Goal: Transaction & Acquisition: Purchase product/service

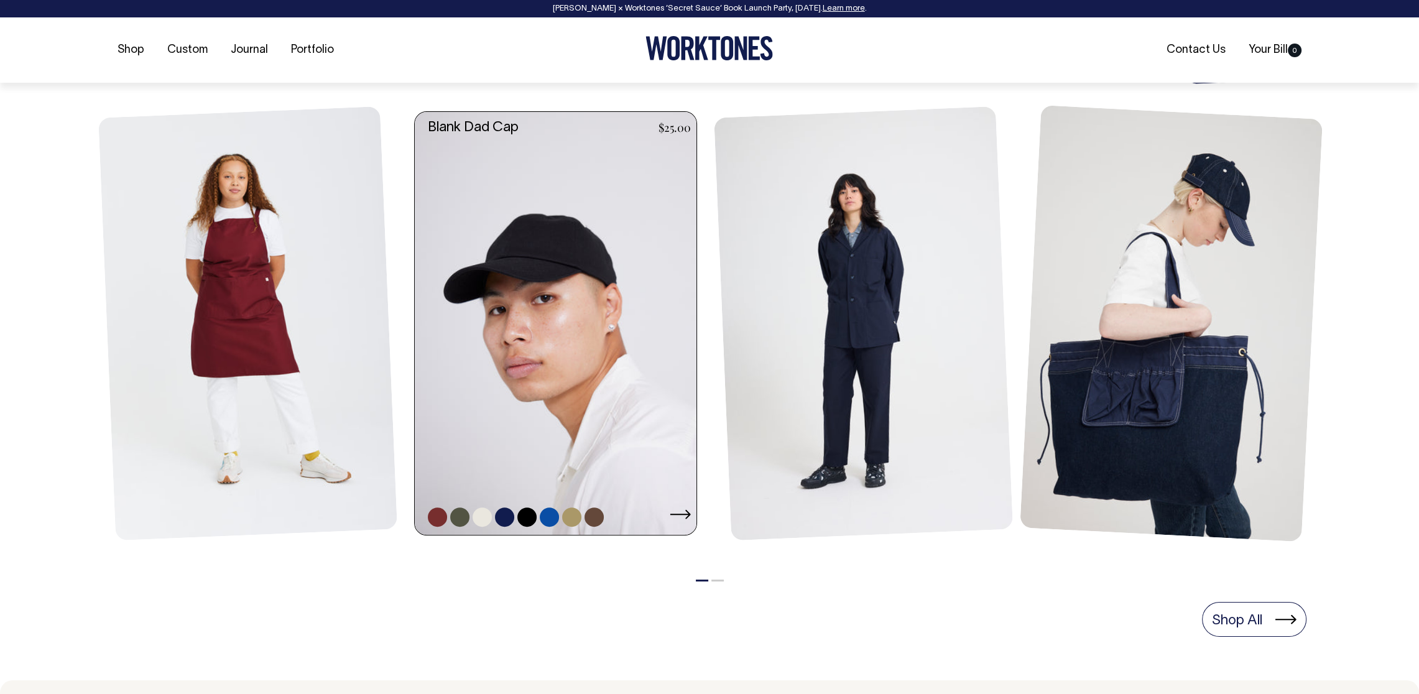
scroll to position [535, 0]
click at [649, 419] on link at bounding box center [559, 322] width 289 height 423
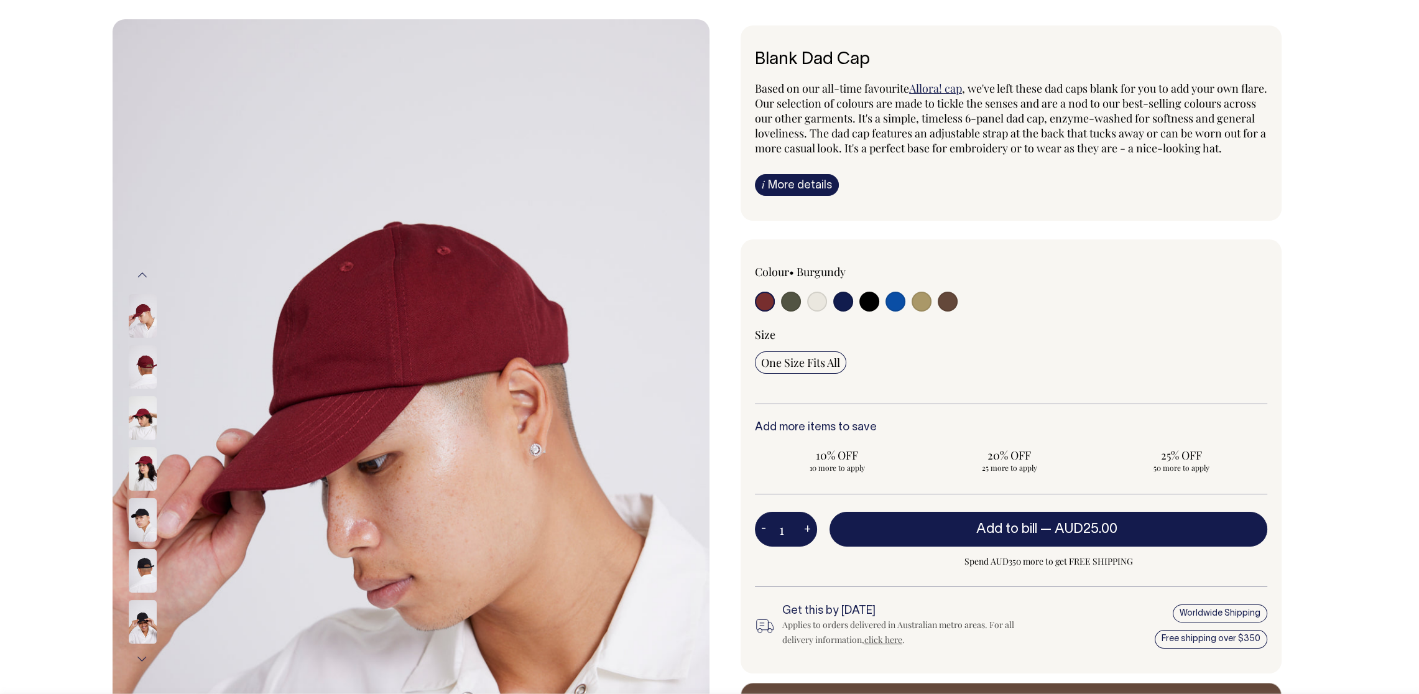
click at [873, 312] on input "radio" at bounding box center [869, 302] width 20 height 20
radio input "true"
select select "Black"
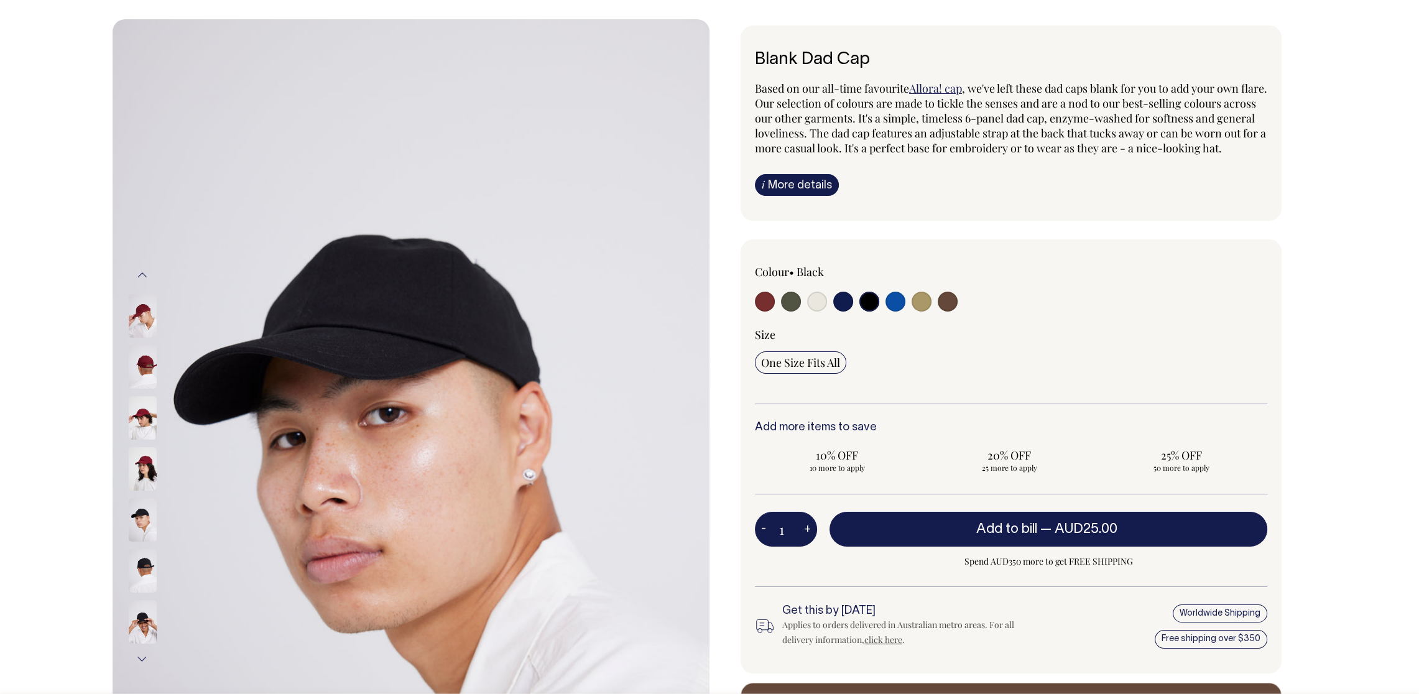
scroll to position [63, 0]
